Goal: Information Seeking & Learning: Find specific fact

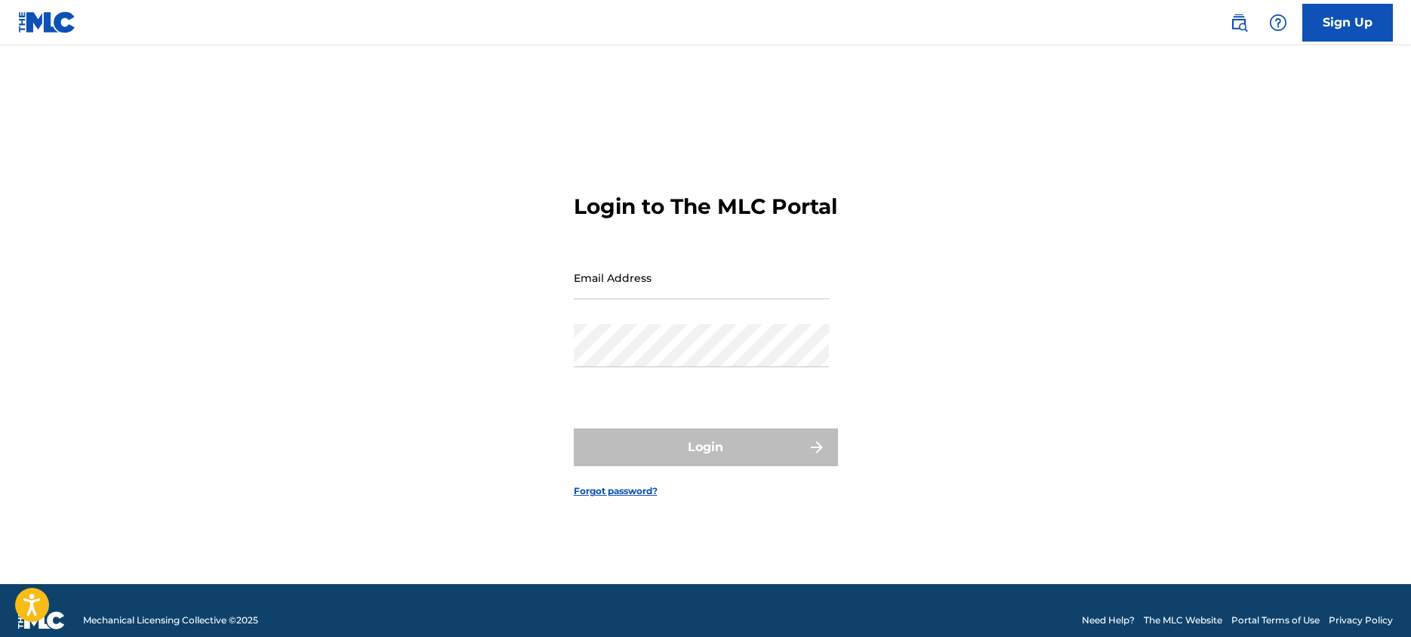
click at [1234, 25] on img at bounding box center [1239, 23] width 18 height 18
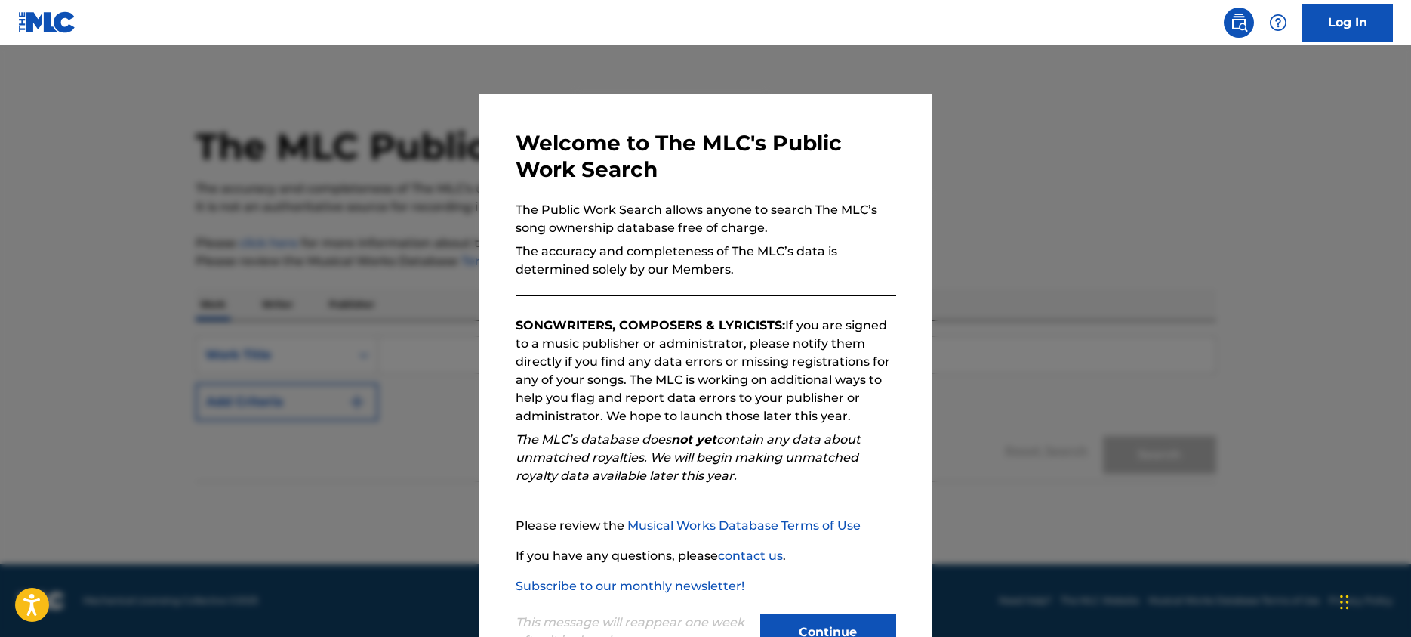
click at [825, 625] on button "Continue" at bounding box center [828, 632] width 136 height 38
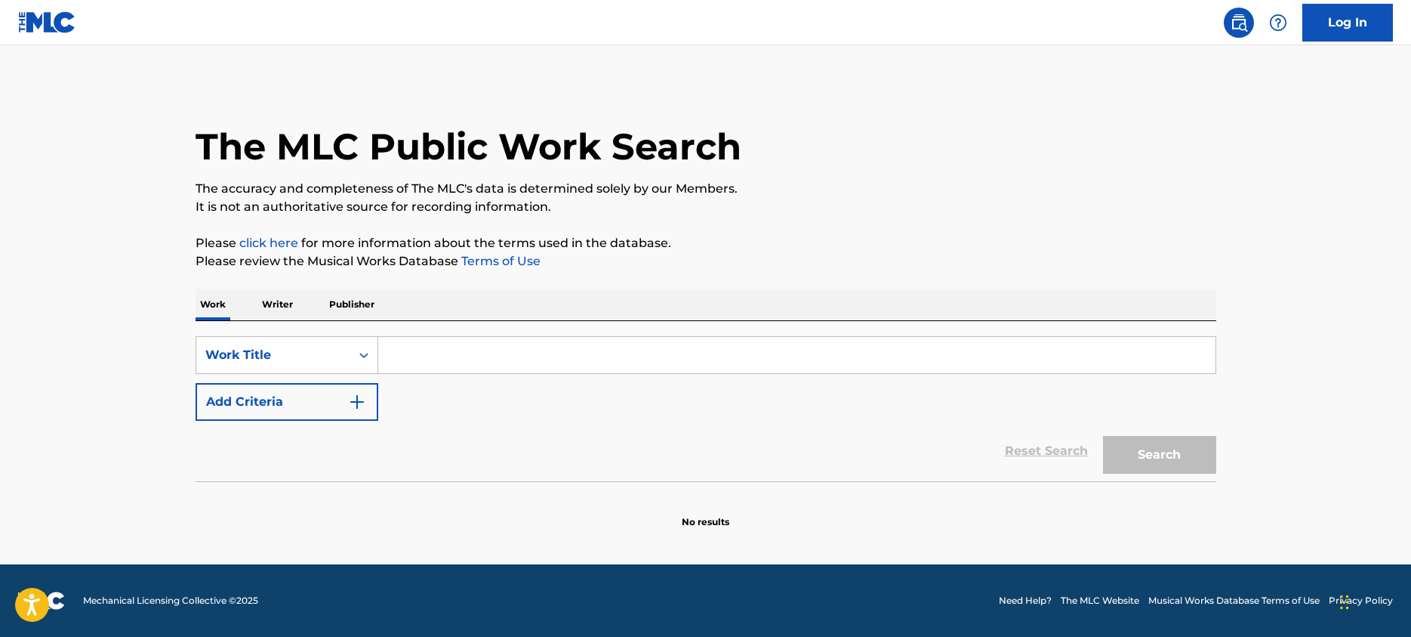
click at [335, 298] on p "Publisher" at bounding box center [352, 304] width 54 height 32
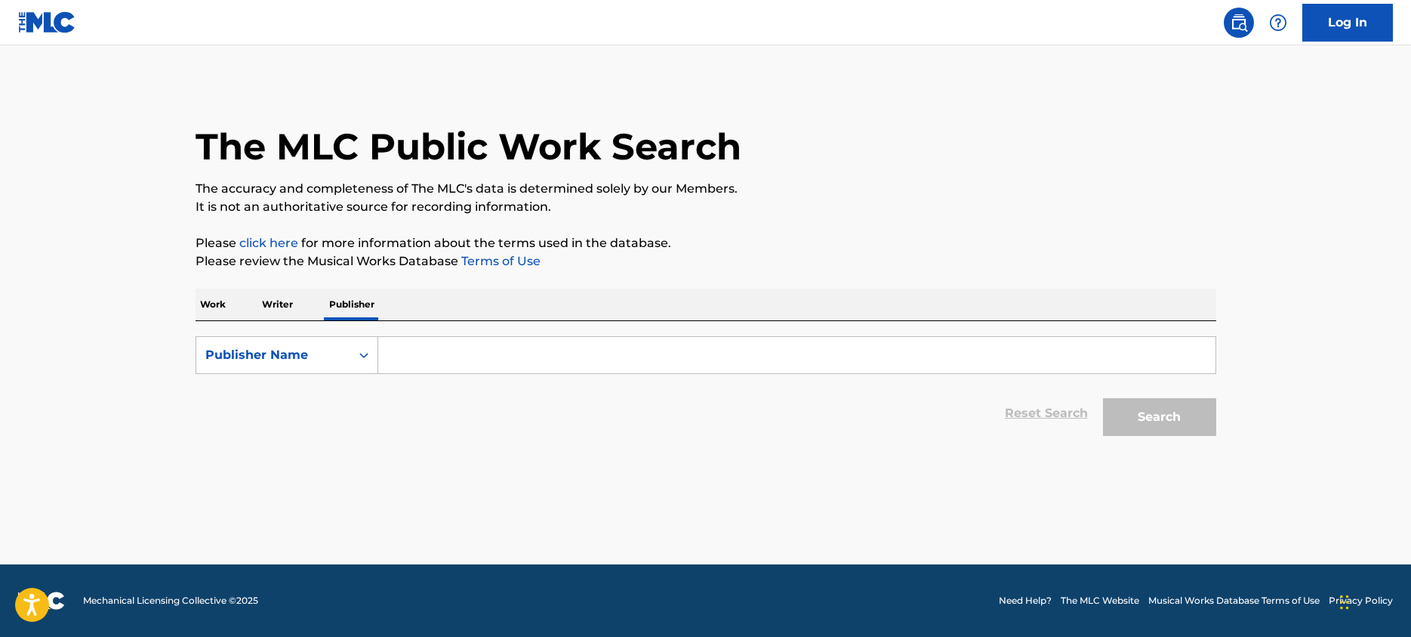
click at [470, 336] on div "Search Form" at bounding box center [797, 355] width 838 height 38
click at [450, 363] on input "Search Form" at bounding box center [796, 355] width 837 height 36
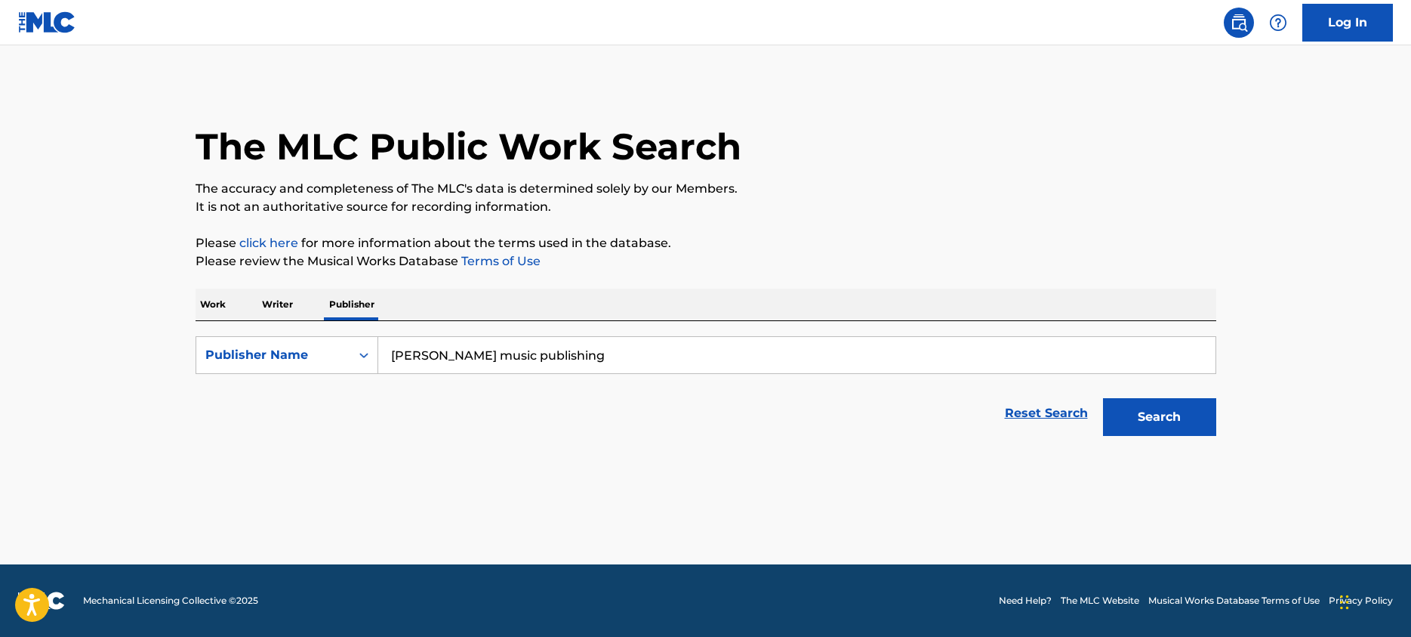
click at [1103, 398] on button "Search" at bounding box center [1159, 417] width 113 height 38
click at [722, 179] on div "The MLC Public Work Search The accuracy and completeness of The MLC's data is d…" at bounding box center [705, 311] width 1057 height 457
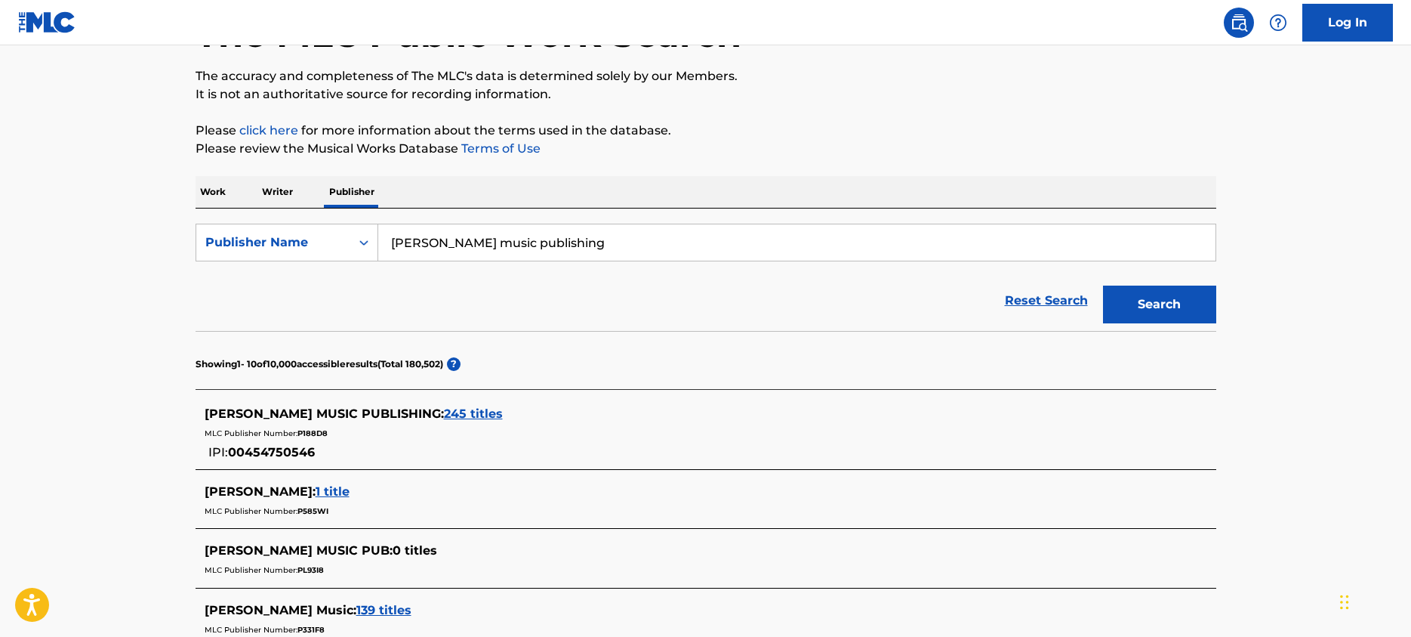
scroll to position [115, 0]
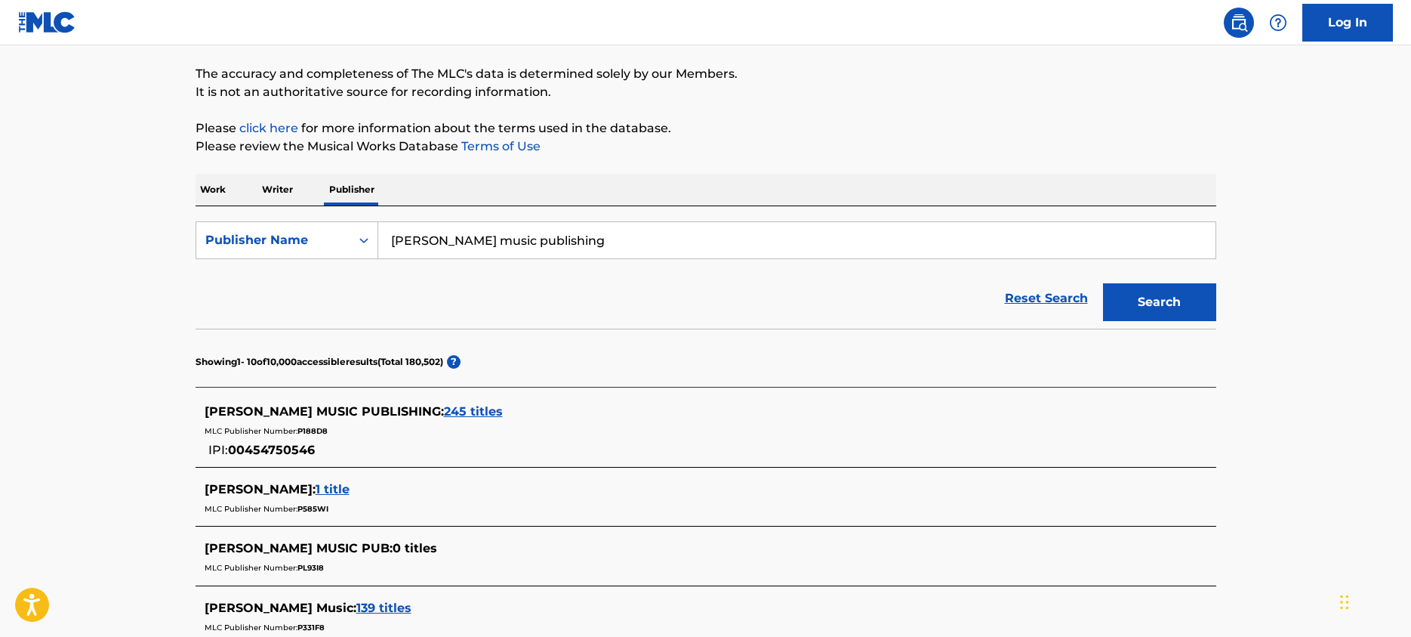
click at [511, 236] on input "[PERSON_NAME] music publishing" at bounding box center [796, 240] width 837 height 36
drag, startPoint x: 511, startPoint y: 236, endPoint x: 560, endPoint y: 241, distance: 48.5
click at [559, 241] on input "[PERSON_NAME] music publishing" at bounding box center [796, 240] width 837 height 36
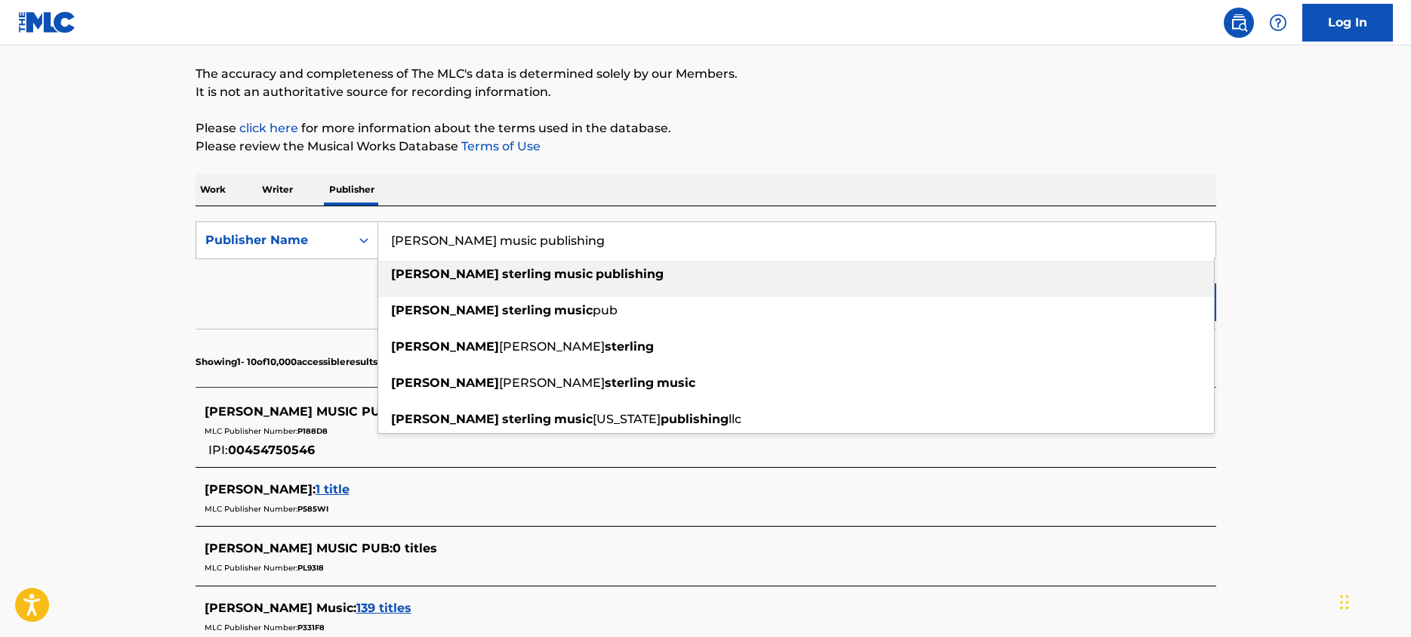
drag, startPoint x: 484, startPoint y: 245, endPoint x: 674, endPoint y: 243, distance: 190.3
click at [674, 243] on input "[PERSON_NAME] music publishing" at bounding box center [796, 240] width 837 height 36
click at [723, 147] on p "Please review the Musical Works Database Terms of Use" at bounding box center [706, 146] width 1021 height 18
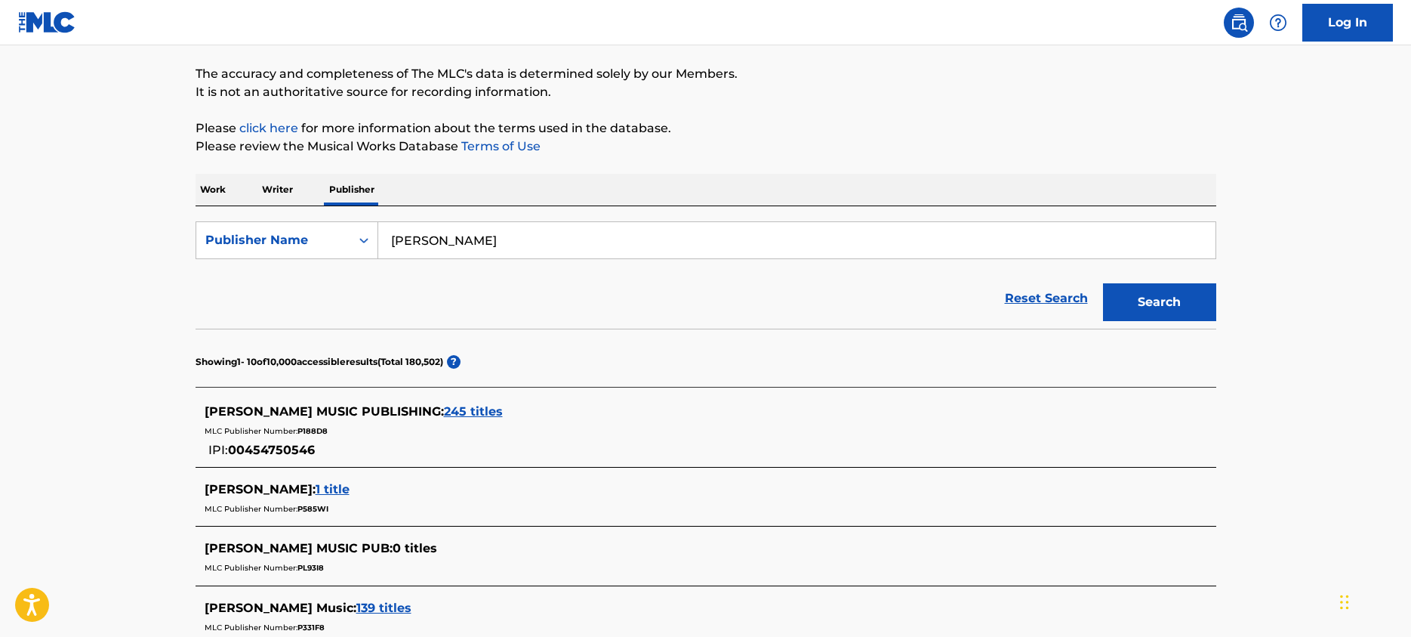
click at [1212, 307] on button "Search" at bounding box center [1159, 302] width 113 height 38
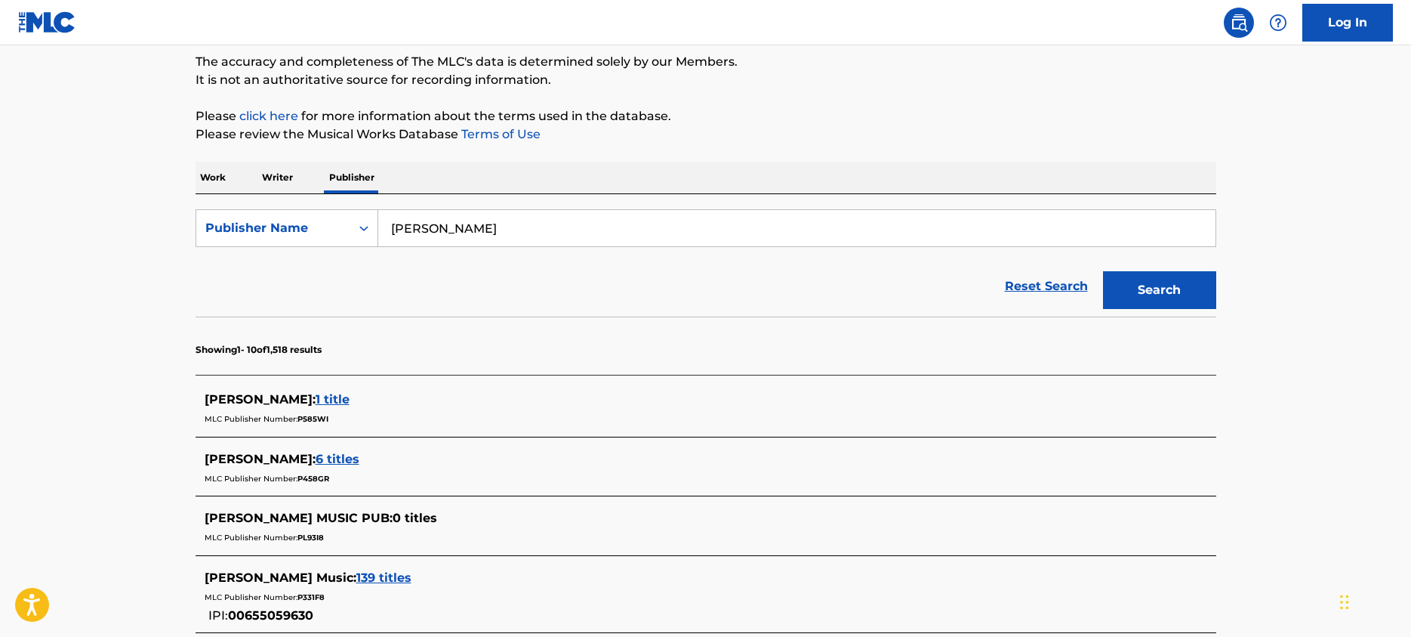
scroll to position [157, 0]
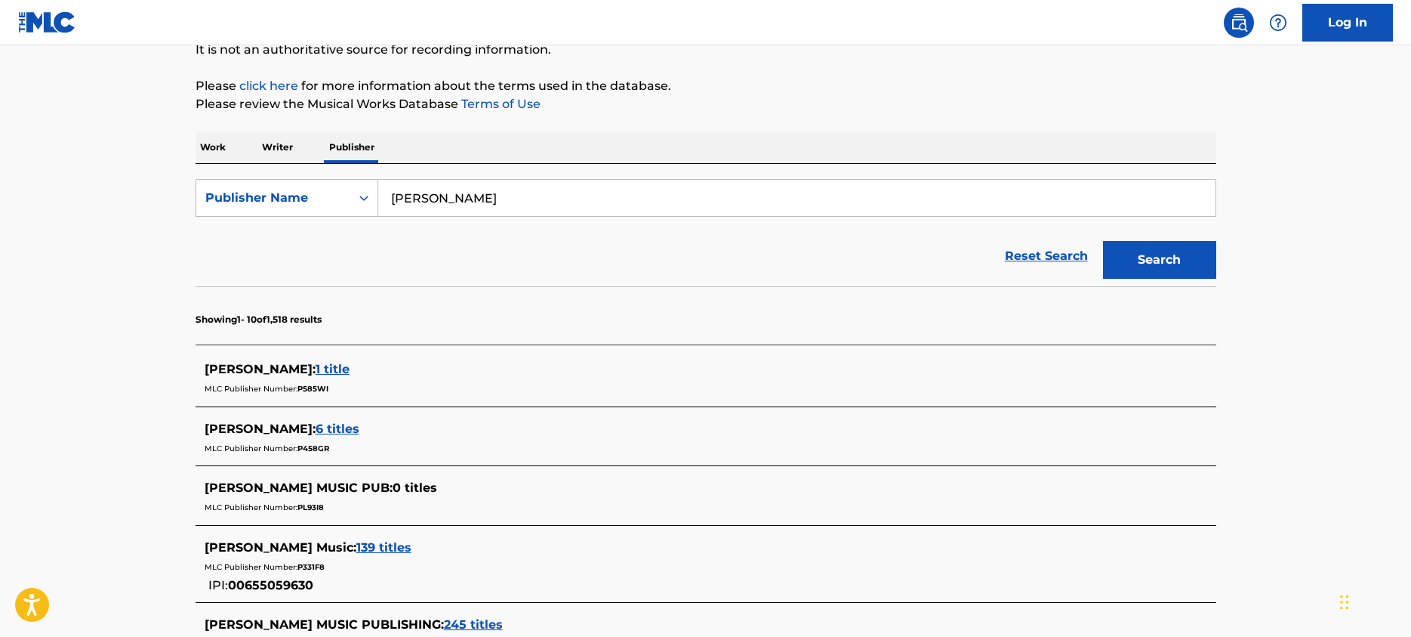
drag, startPoint x: 694, startPoint y: 389, endPoint x: 684, endPoint y: 387, distance: 10.1
click at [684, 387] on div "MLC Publisher Number: P585WI" at bounding box center [687, 387] width 964 height 18
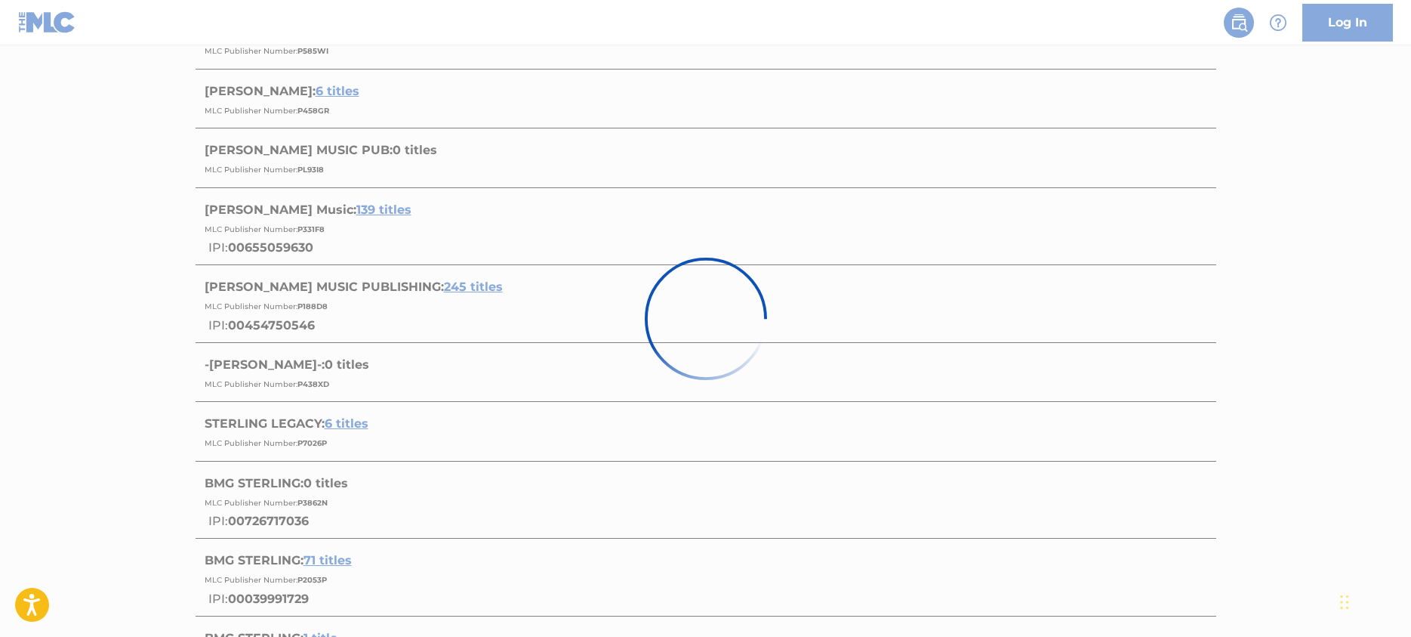
scroll to position [199, 0]
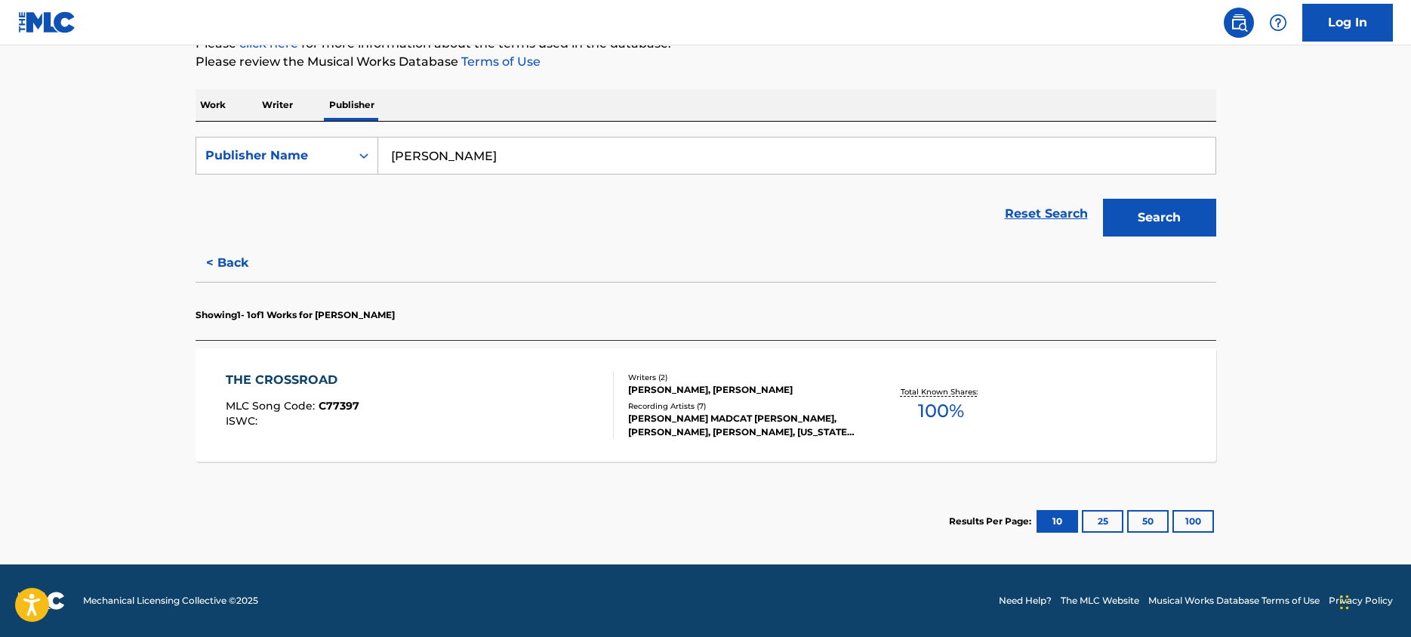
click at [238, 252] on button "< Back" at bounding box center [241, 263] width 91 height 38
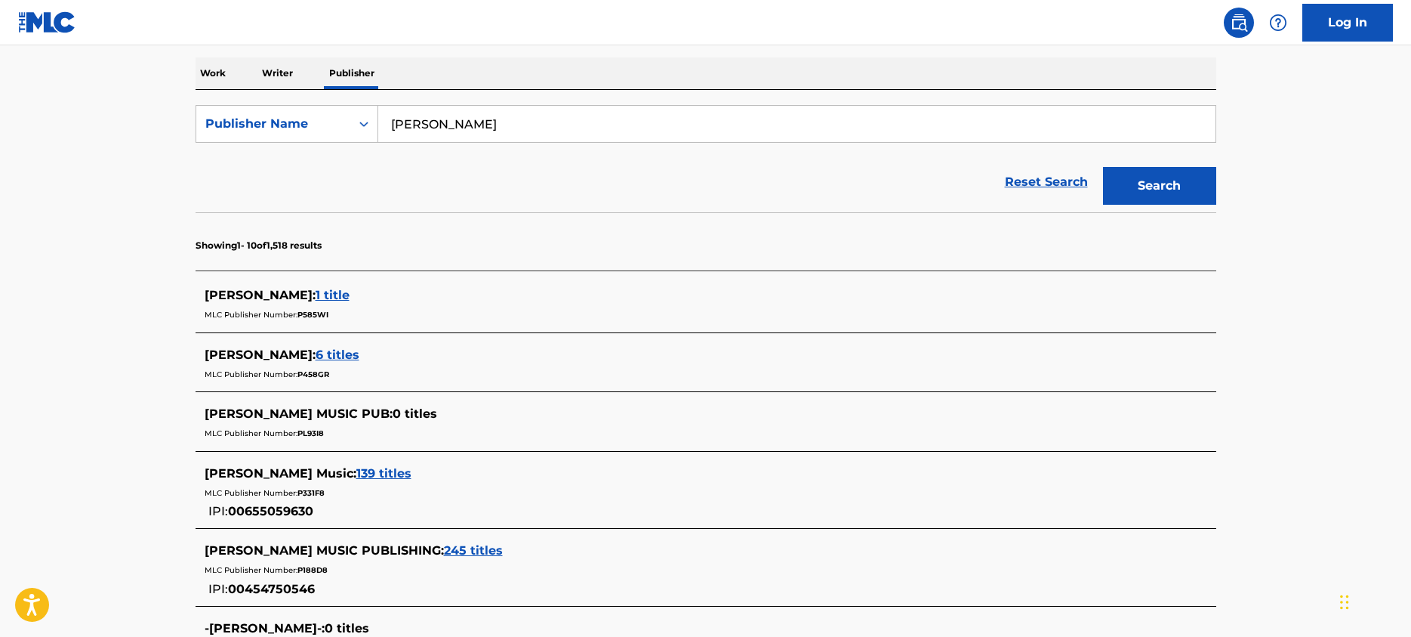
scroll to position [0, 0]
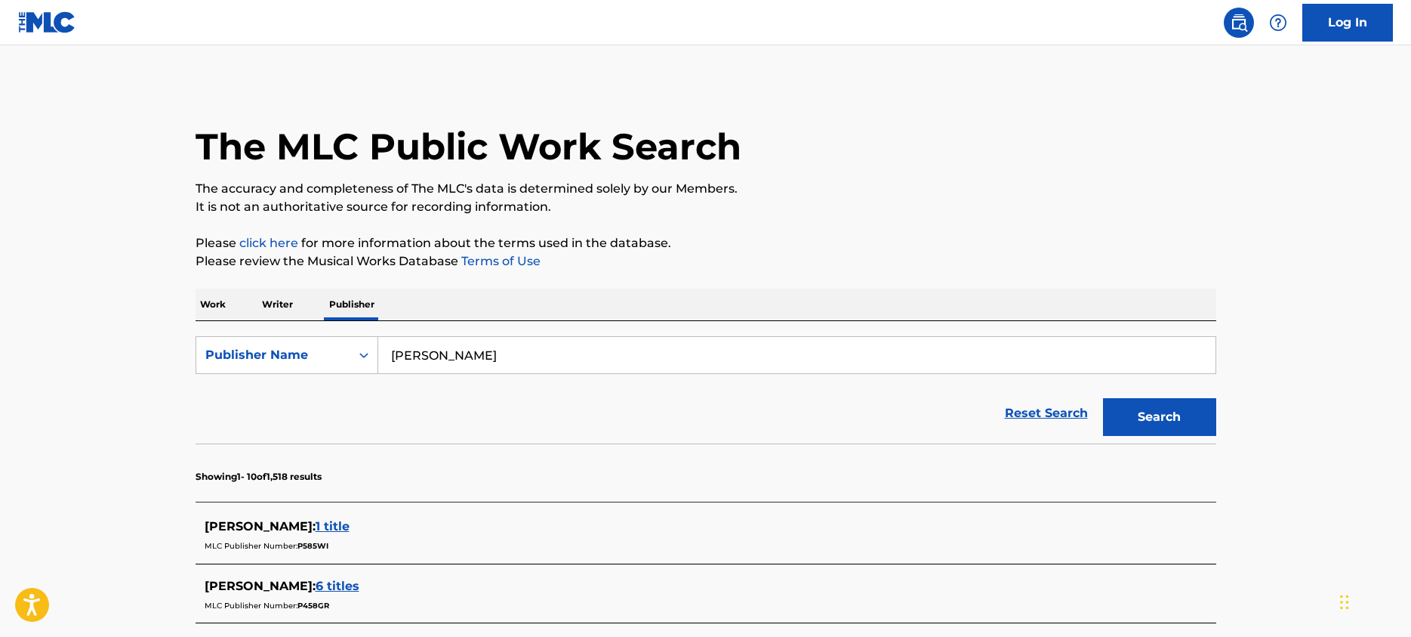
click at [519, 344] on input "[PERSON_NAME]" at bounding box center [796, 355] width 837 height 36
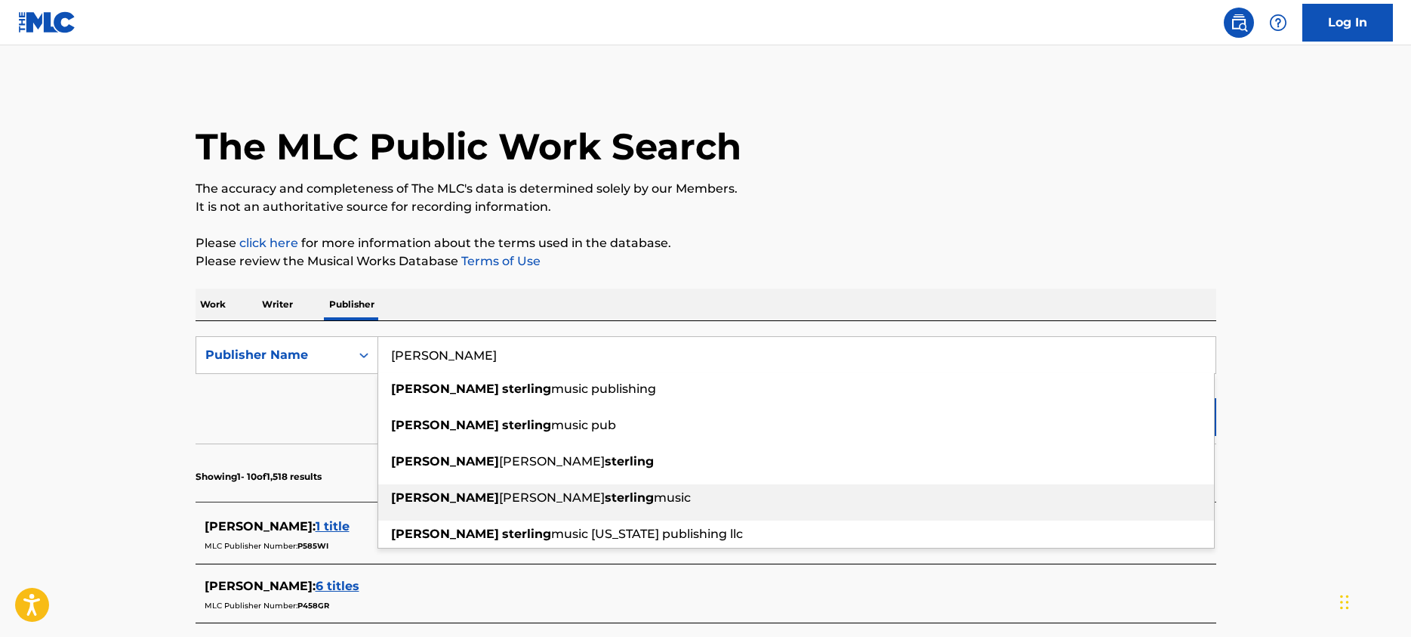
click at [568, 530] on span "music [US_STATE] publishing llc" at bounding box center [647, 533] width 192 height 14
type input "[PERSON_NAME] music [US_STATE] publishing llc"
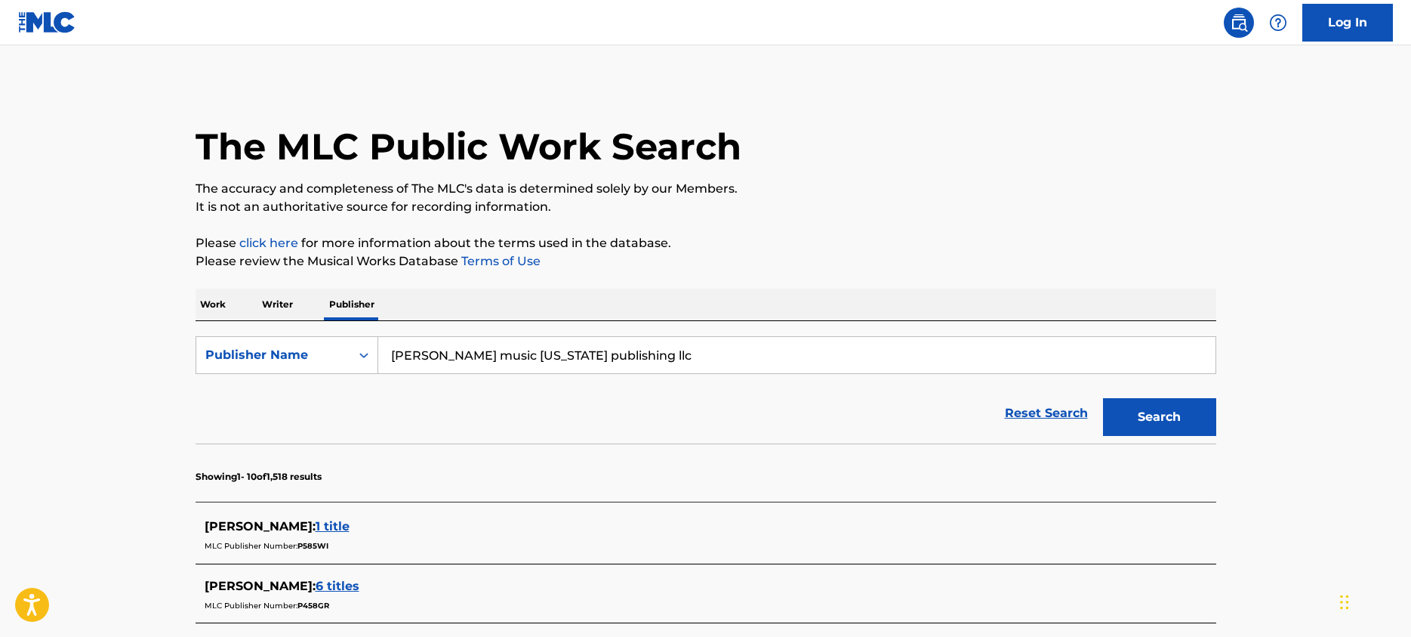
click at [1178, 418] on button "Search" at bounding box center [1159, 417] width 113 height 38
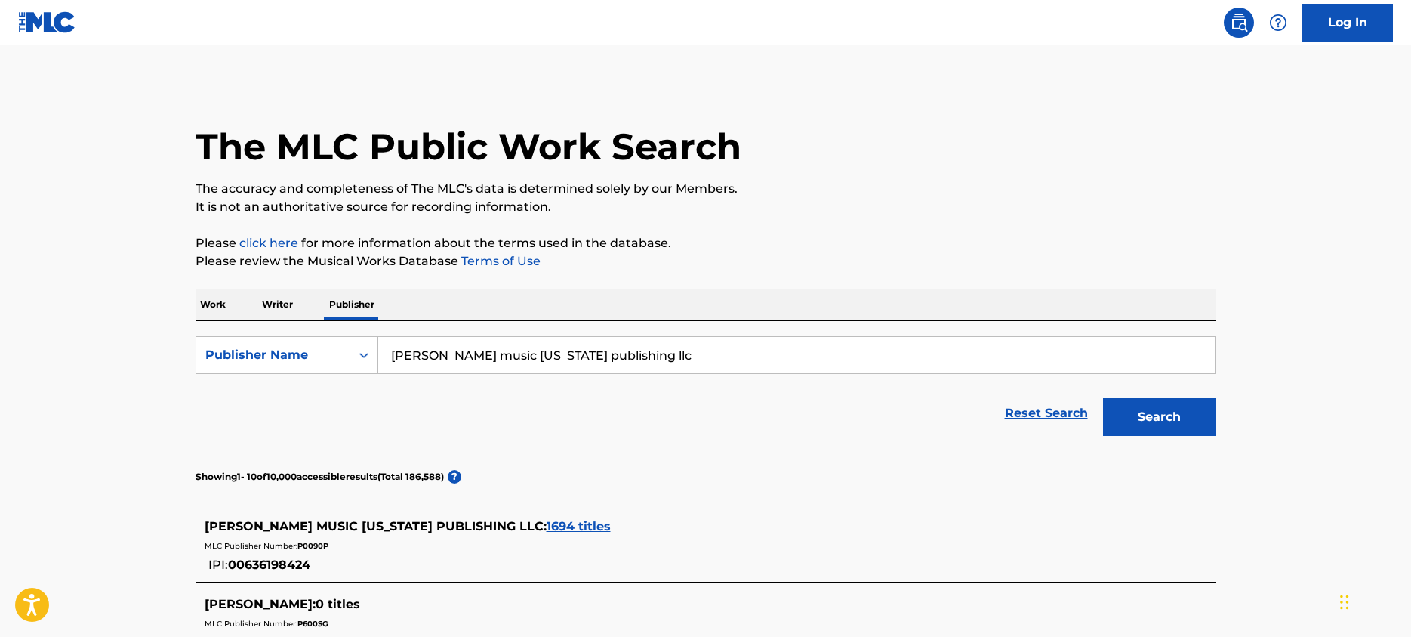
click at [595, 517] on div "[PERSON_NAME] MUSIC [US_STATE] PUBLISHING LLC : 1694 titles MLC Publisher Numbe…" at bounding box center [706, 546] width 1021 height 72
click at [590, 525] on span "1694 titles" at bounding box center [579, 526] width 64 height 14
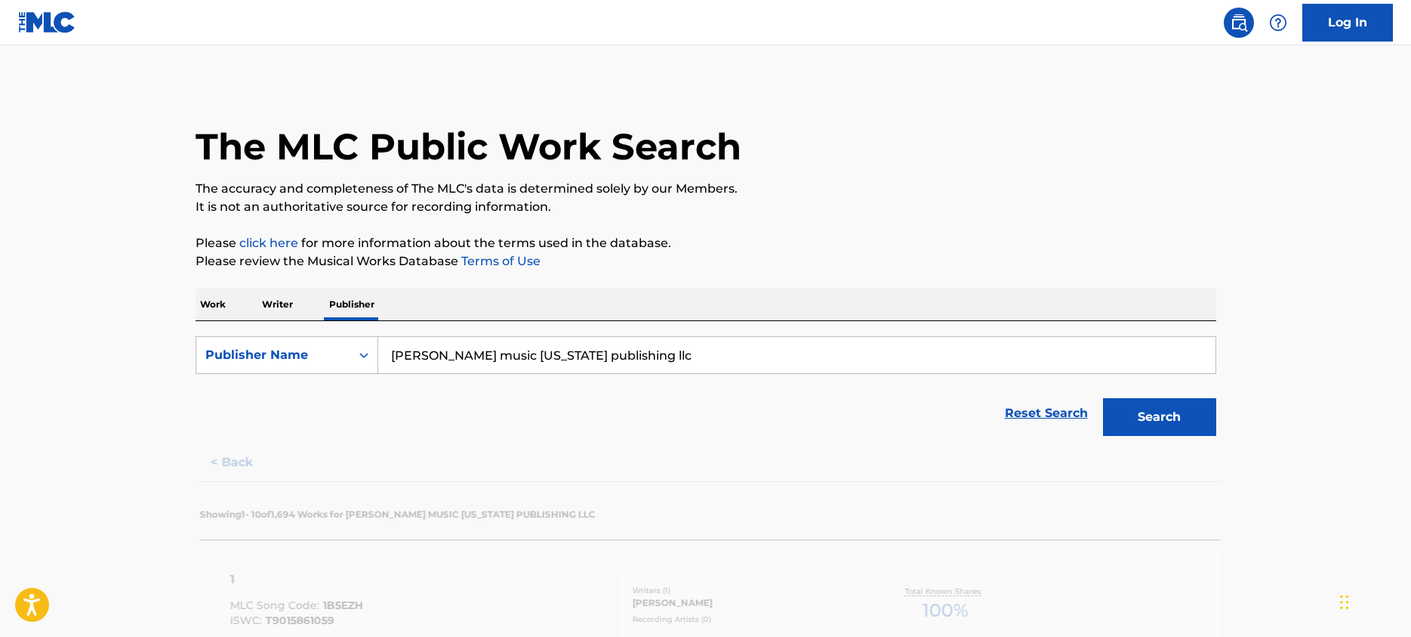
click at [776, 212] on p "It is not an authoritative source for recording information." at bounding box center [706, 207] width 1021 height 18
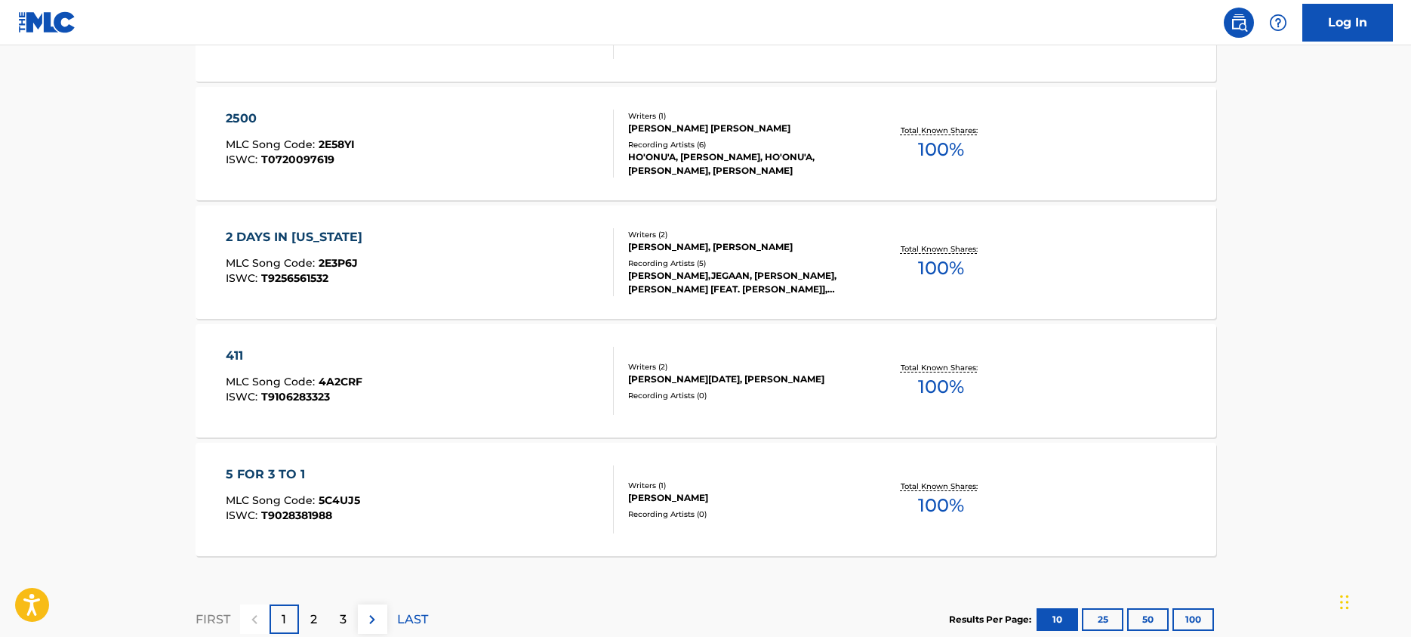
scroll to position [1169, 0]
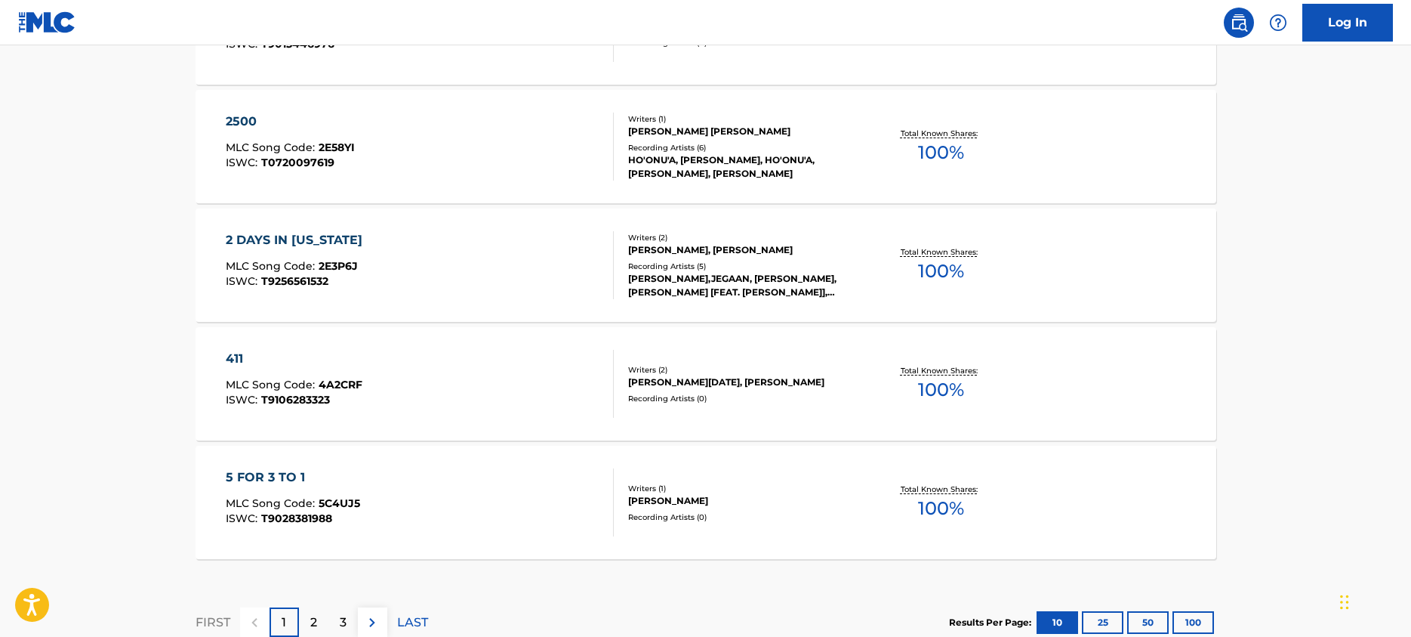
click at [301, 621] on div "2" at bounding box center [313, 621] width 29 height 29
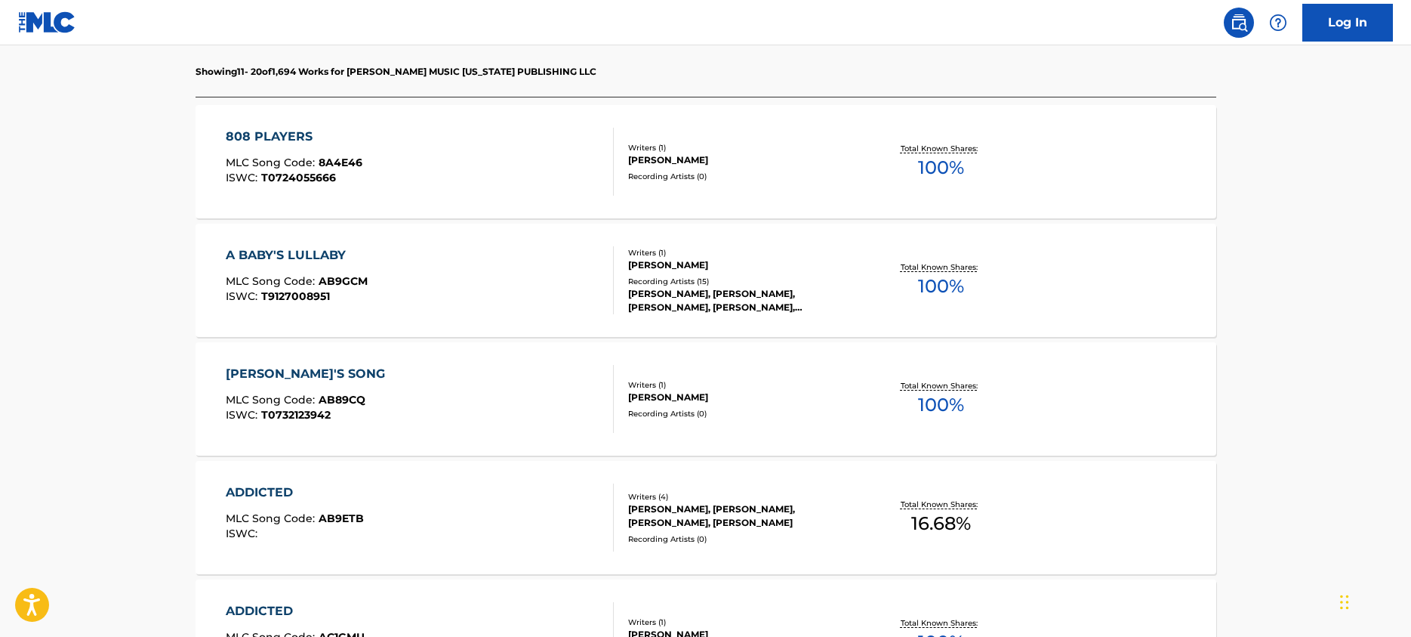
scroll to position [444, 0]
drag, startPoint x: 168, startPoint y: 257, endPoint x: 342, endPoint y: 261, distance: 174.5
click at [378, 258] on main "The MLC Public Work Search The accuracy and completeness of The MLC's data is d…" at bounding box center [705, 497] width 1411 height 1792
click at [69, 270] on main "The MLC Public Work Search The accuracy and completeness of The MLC's data is d…" at bounding box center [705, 497] width 1411 height 1792
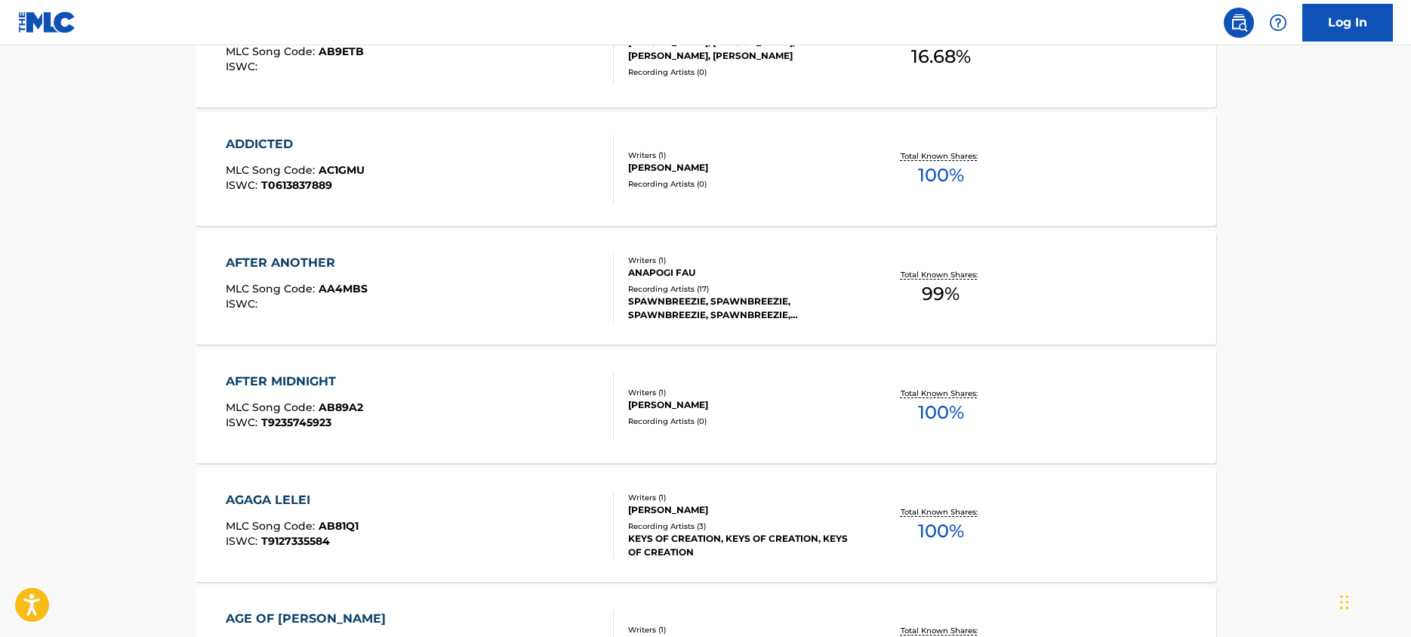
scroll to position [914, 0]
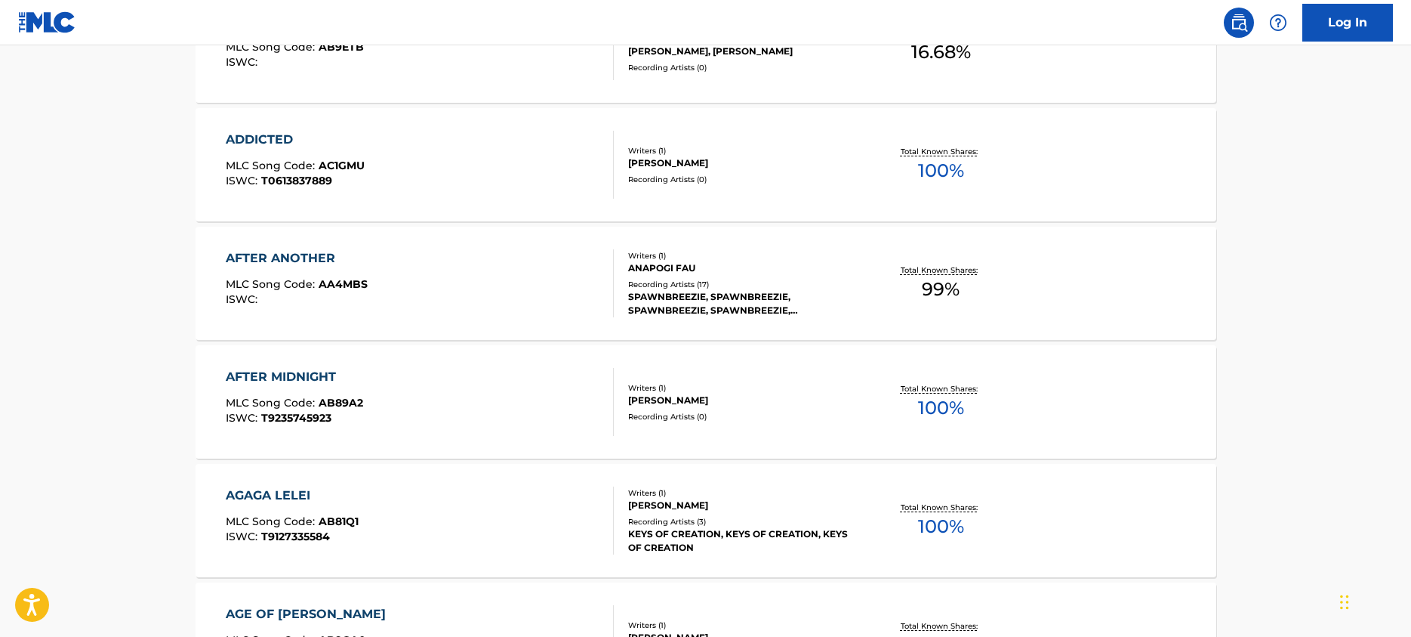
drag, startPoint x: 371, startPoint y: 282, endPoint x: 396, endPoint y: 272, distance: 27.8
click at [455, 273] on main "The MLC Public Work Search The accuracy and completeness of The MLC's data is d…" at bounding box center [705, 28] width 1411 height 1792
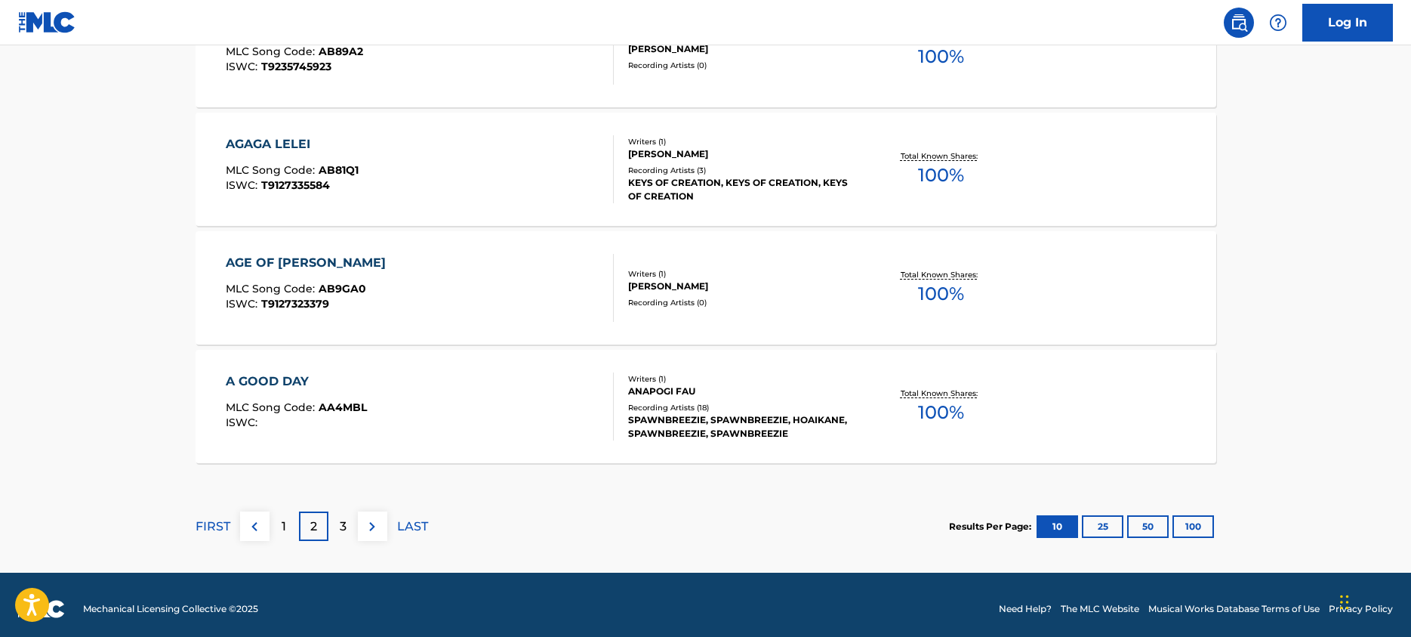
click at [344, 537] on div "3" at bounding box center [342, 525] width 29 height 29
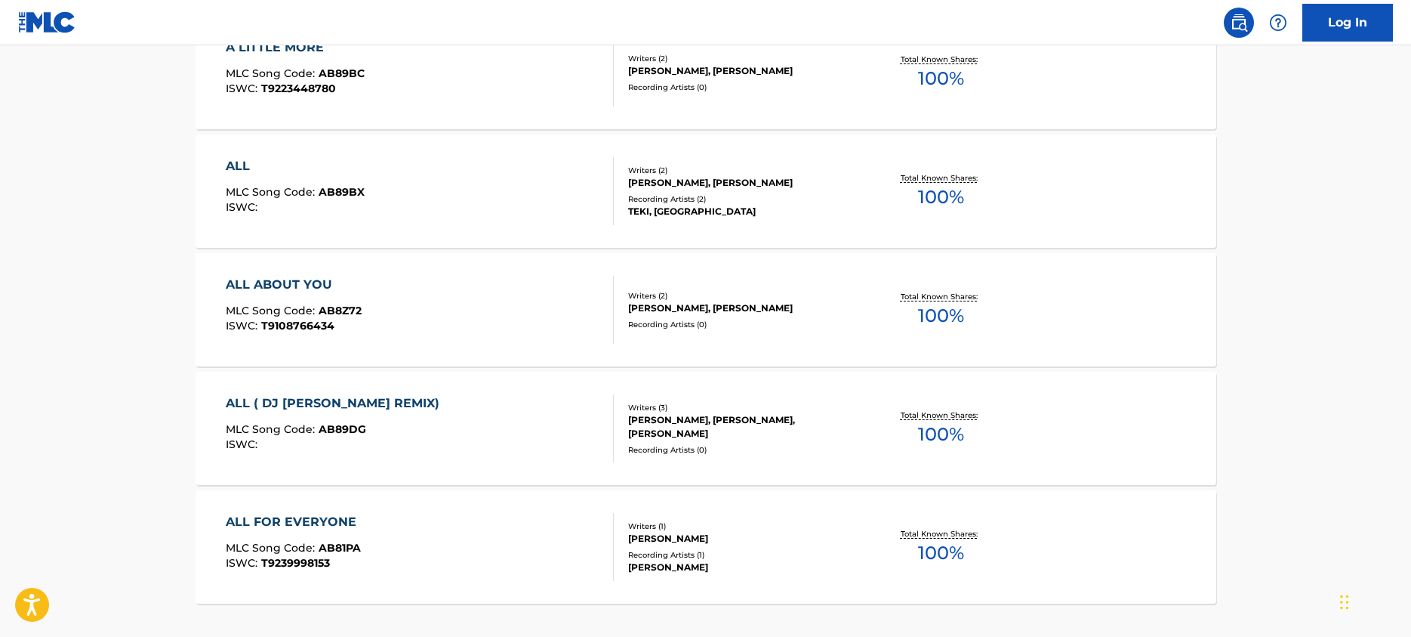
scroll to position [1273, 0]
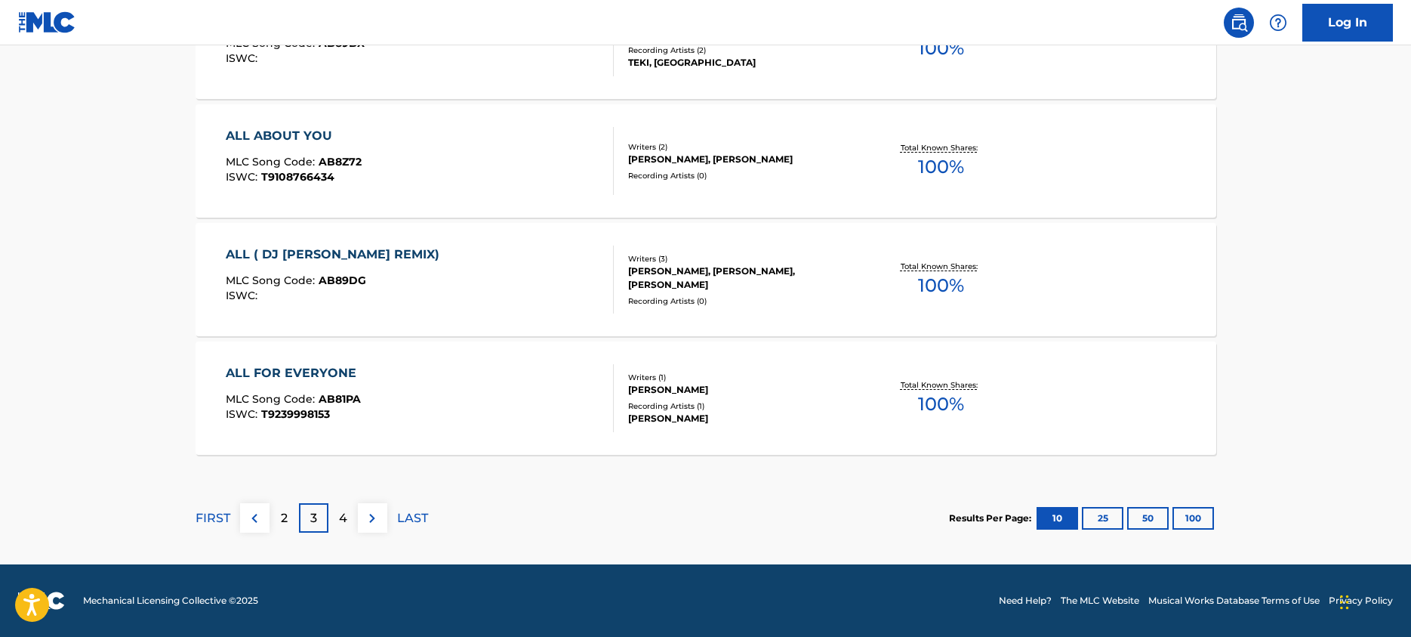
click at [352, 523] on div "4" at bounding box center [342, 517] width 29 height 29
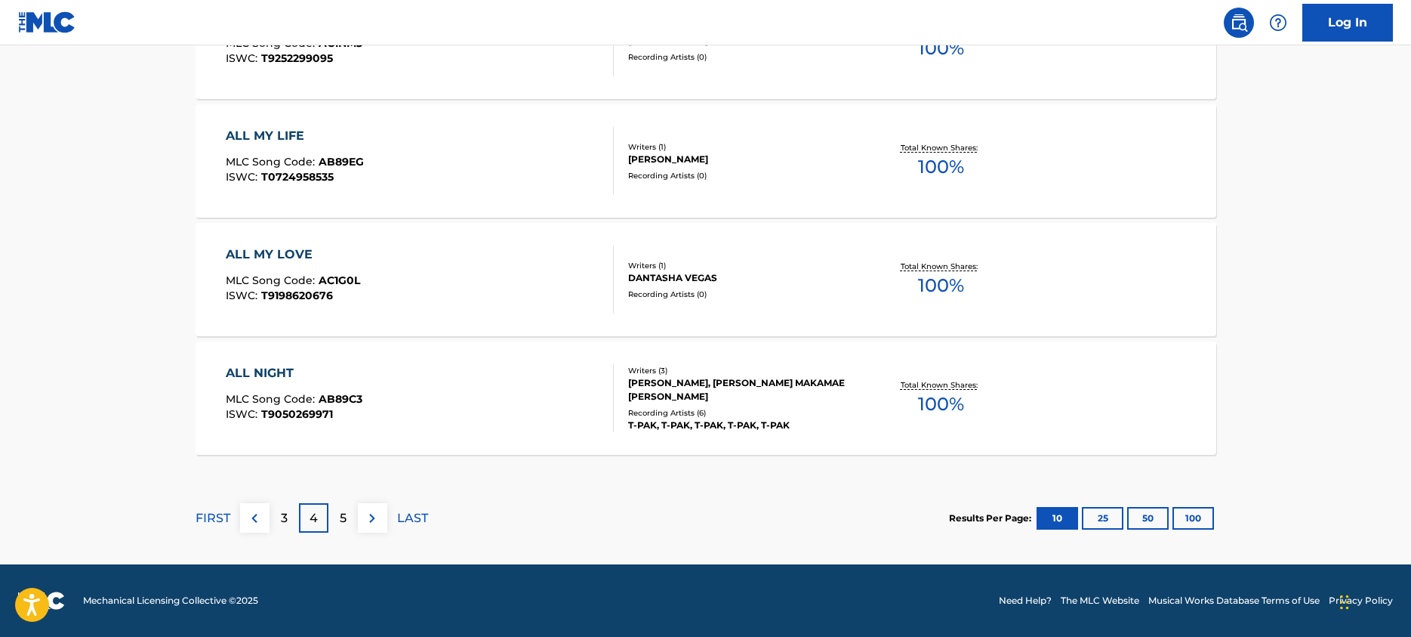
click at [334, 523] on div "5" at bounding box center [342, 517] width 29 height 29
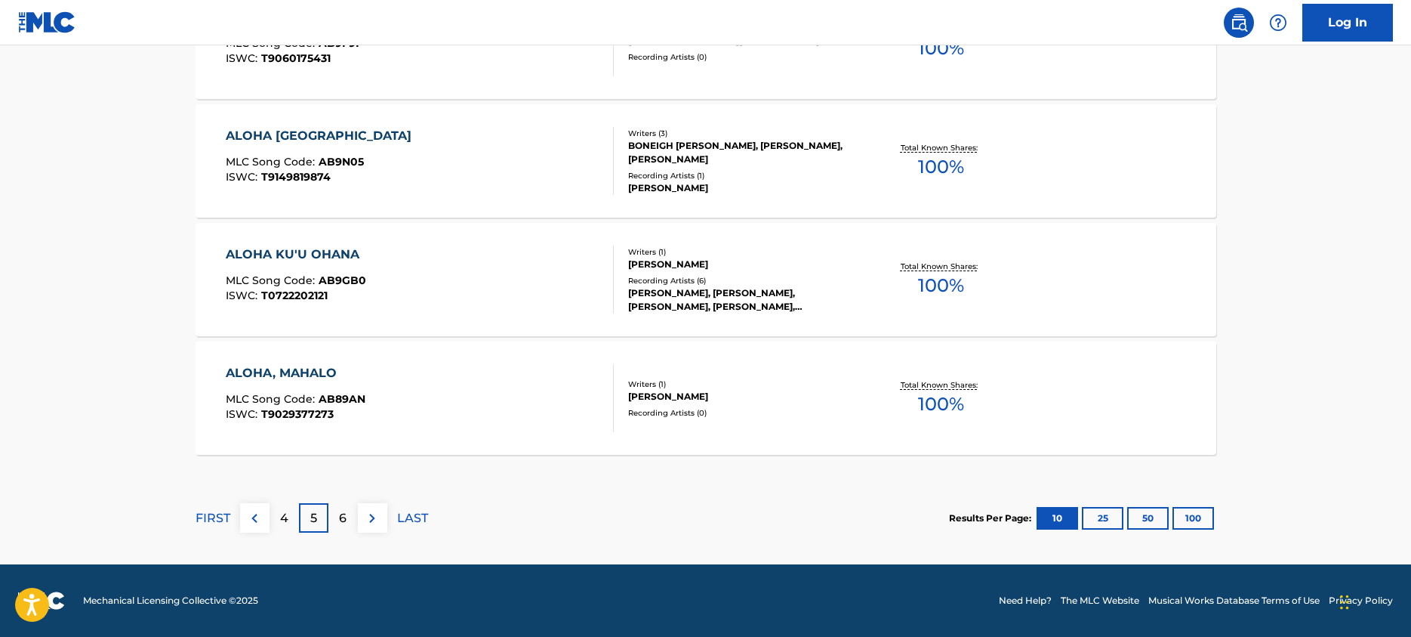
click at [716, 487] on section "FIRST 4 5 6 LAST Results Per Page: 10 25 50 100" at bounding box center [706, 518] width 1021 height 78
click at [348, 521] on div "6" at bounding box center [342, 517] width 29 height 29
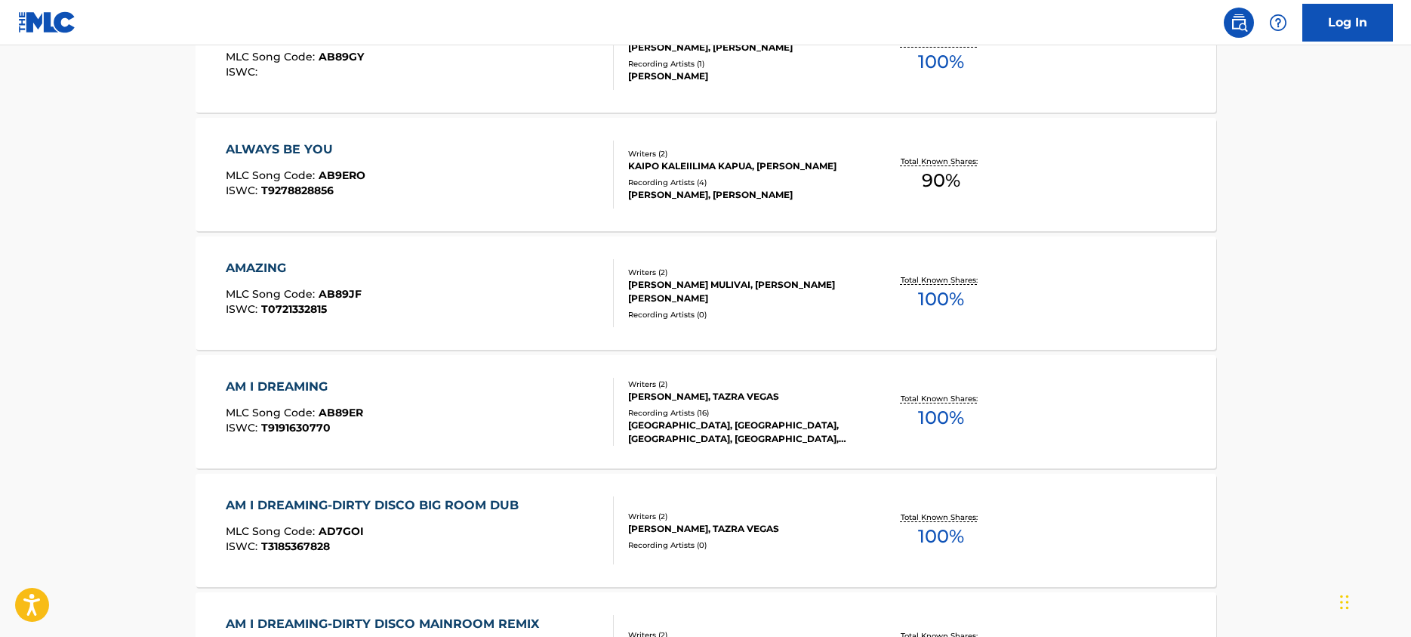
scroll to position [473, 0]
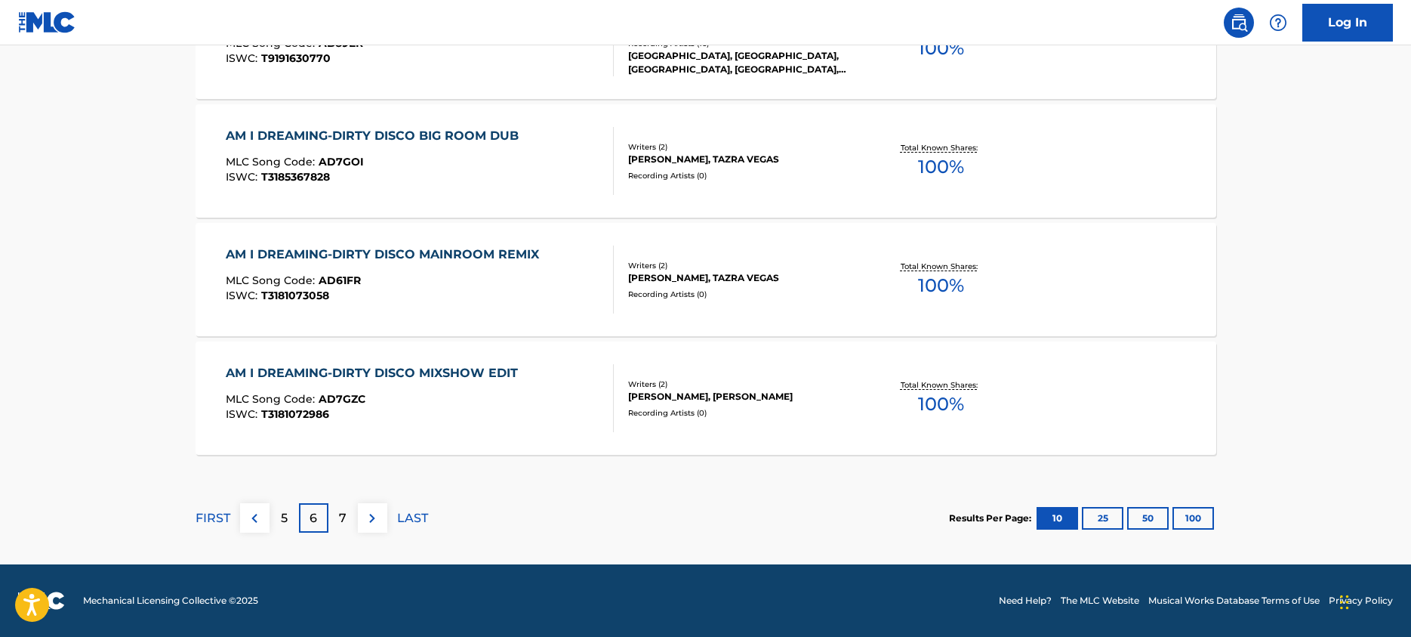
click at [343, 526] on p "7" at bounding box center [343, 518] width 8 height 18
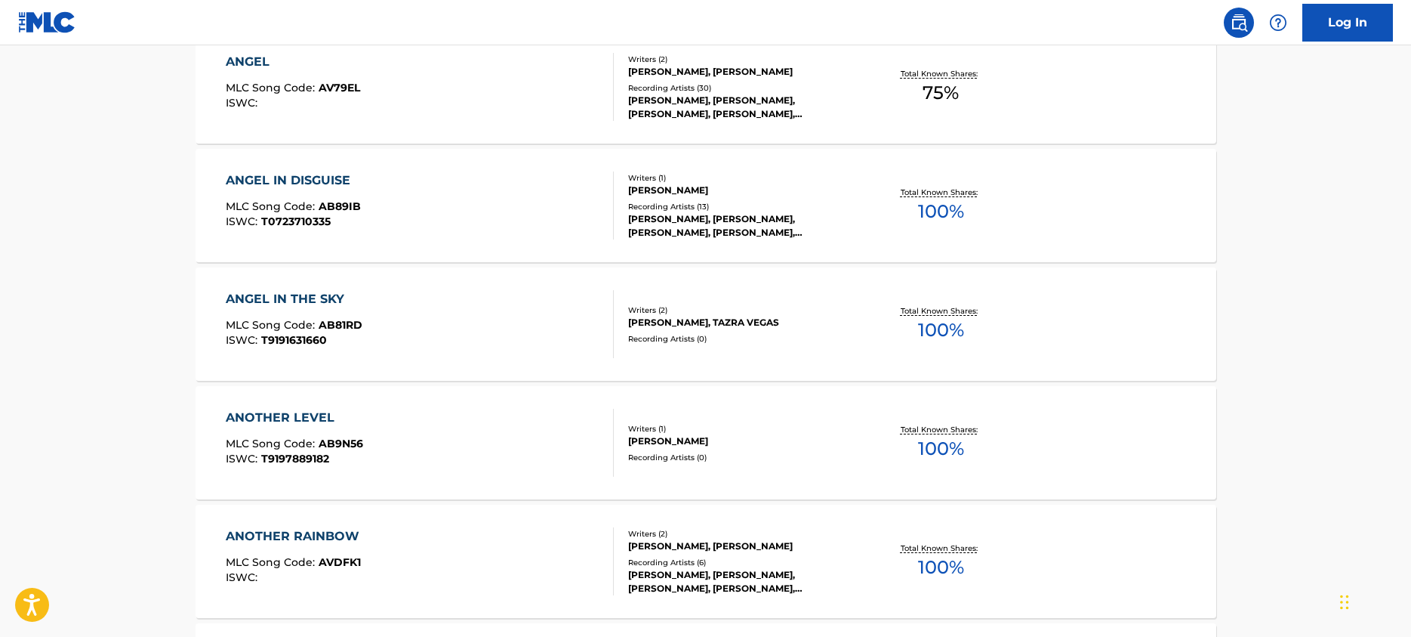
scroll to position [634, 0]
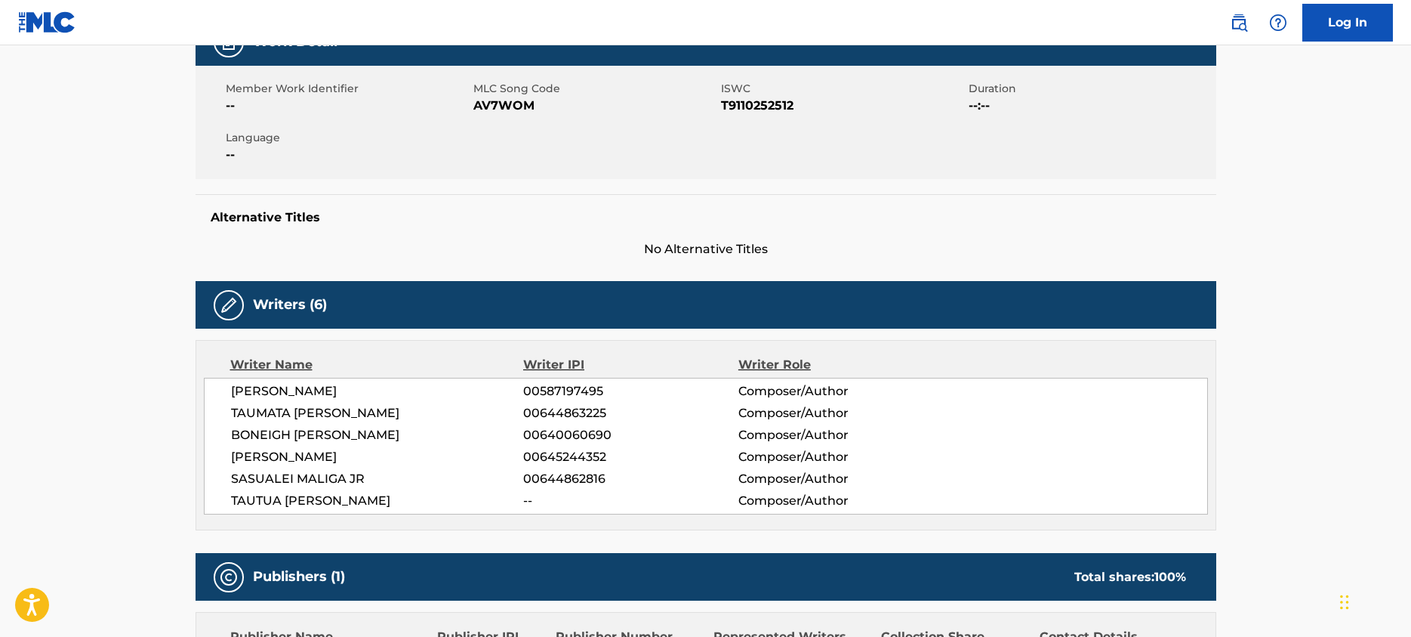
scroll to position [49, 0]
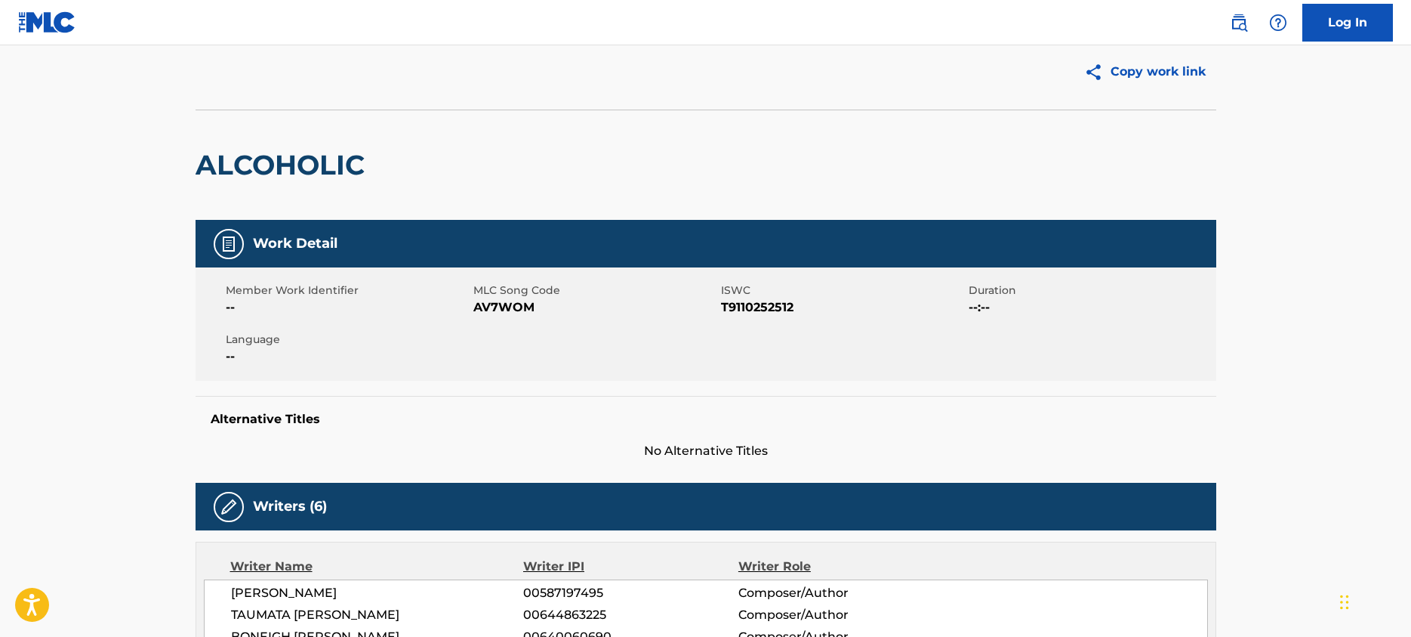
click at [496, 204] on div "ALCOHOLIC" at bounding box center [706, 164] width 1021 height 110
click at [297, 180] on h2 "ALCOHOLIC" at bounding box center [284, 165] width 177 height 34
copy h2 "ALCOHOLIC"
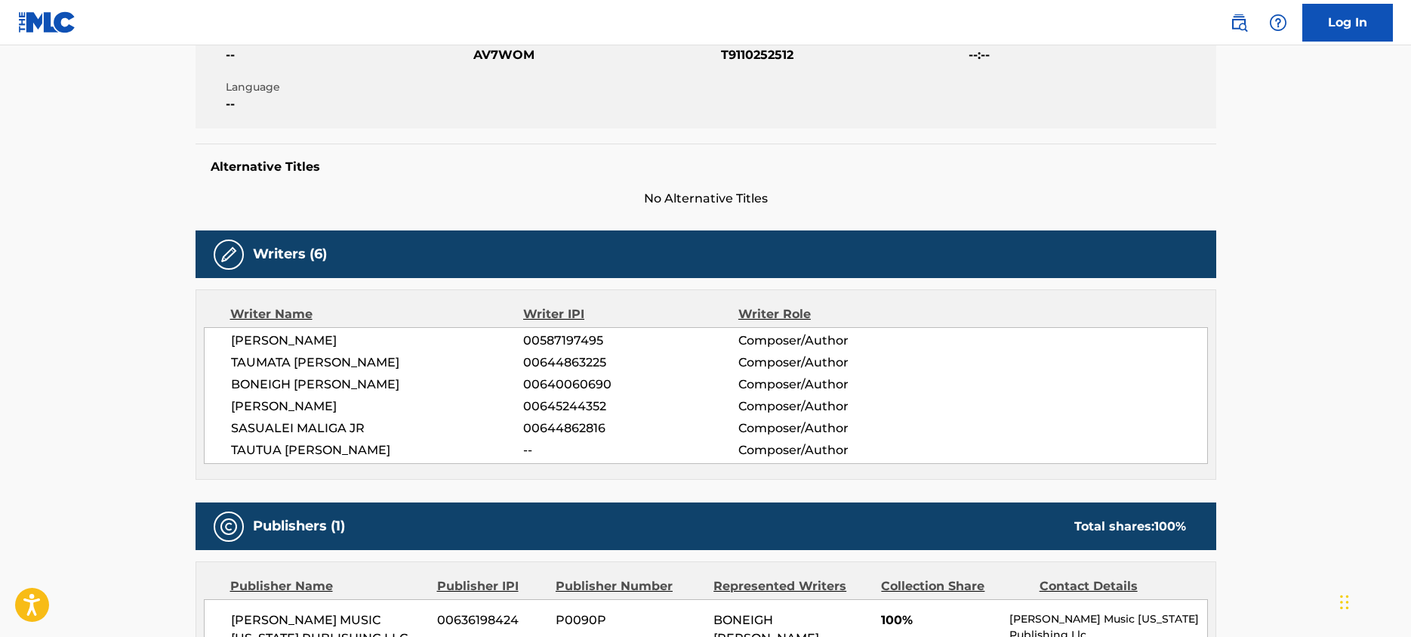
scroll to position [302, 0]
